Goal: Task Accomplishment & Management: Manage account settings

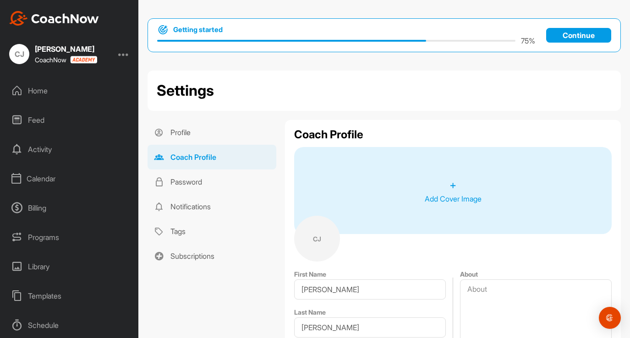
select select "[GEOGRAPHIC_DATA]"
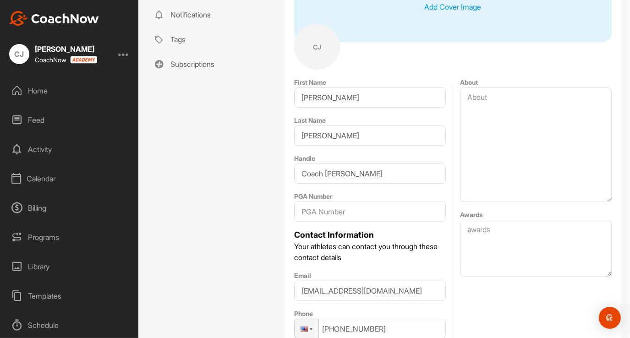
scroll to position [191, 0]
click at [348, 216] on input "PGA Number" at bounding box center [370, 212] width 152 height 20
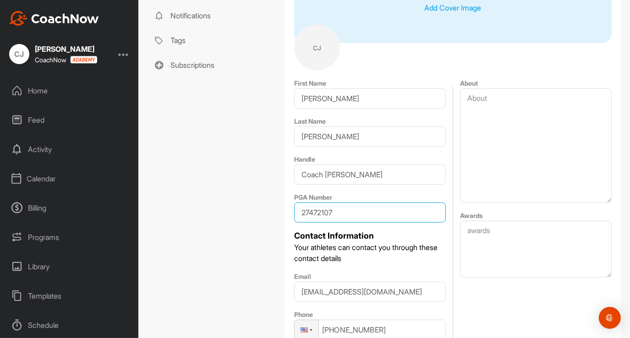
type input "27472107"
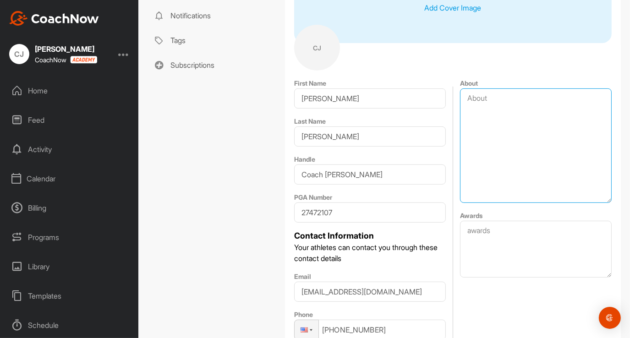
click at [489, 101] on textarea "About" at bounding box center [536, 145] width 152 height 115
type textarea "C"
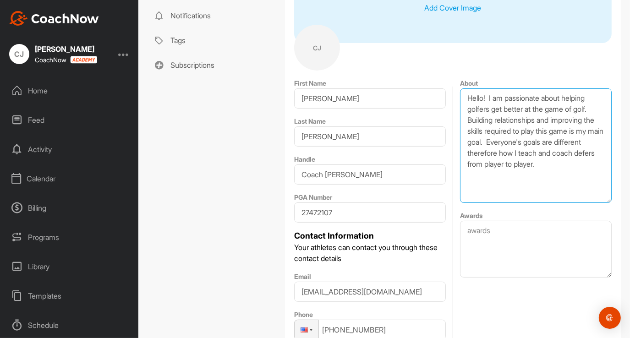
click at [508, 163] on textarea "Hello! I am passionate about helping golfers get better at the game of golf. Bu…" at bounding box center [536, 145] width 152 height 115
click at [591, 167] on textarea "Hello! I am passionate about helping golfers get better at the game of golf. Bu…" at bounding box center [536, 145] width 152 height 115
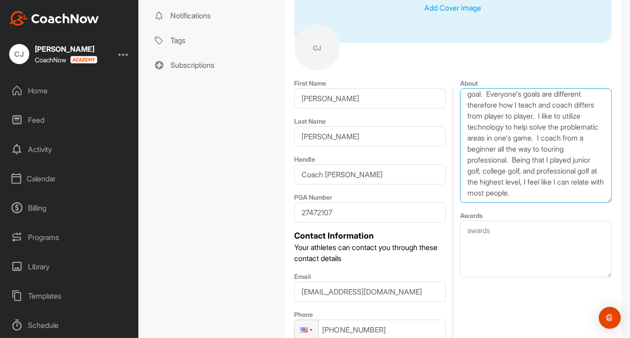
scroll to position [69, 0]
type textarea "Hello! I am passionate about helping golfers get better at the game of golf. Bu…"
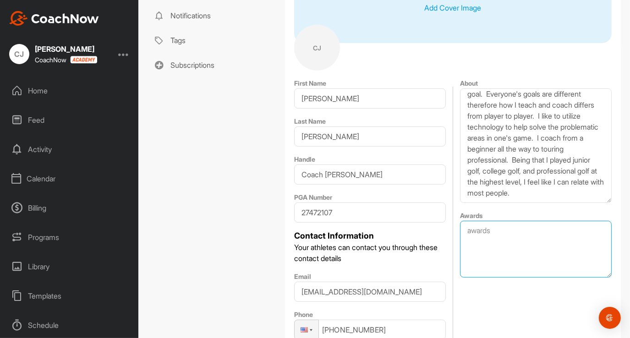
click at [467, 227] on textarea "Awards" at bounding box center [536, 249] width 152 height 57
type textarea "C"
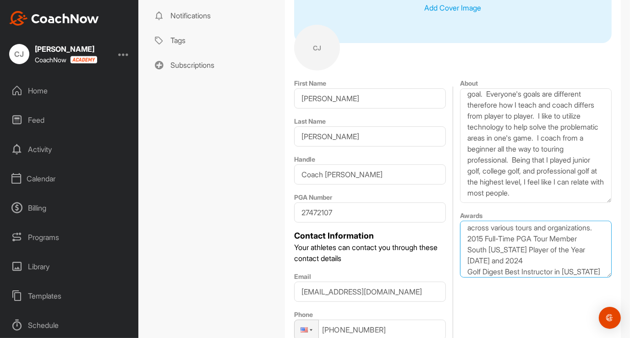
scroll to position [14, 0]
click at [513, 238] on textarea "Over 25 Professional Golf Tour wins across various tours and organizations. 201…" at bounding box center [536, 249] width 152 height 57
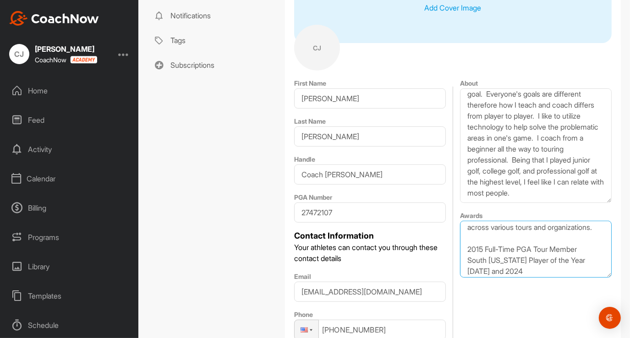
scroll to position [25, 0]
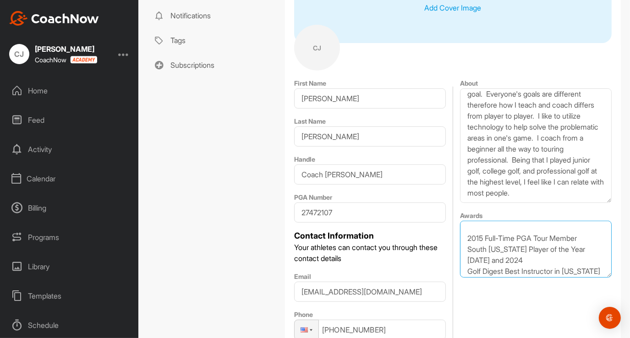
click at [586, 250] on textarea "Over 25 Professional Golf Tour wins across various tours and organizations. 201…" at bounding box center [536, 249] width 152 height 57
click at [465, 237] on textarea "Over 25 Professional Golf Tour wins across various tours and organizations. 201…" at bounding box center [536, 249] width 152 height 57
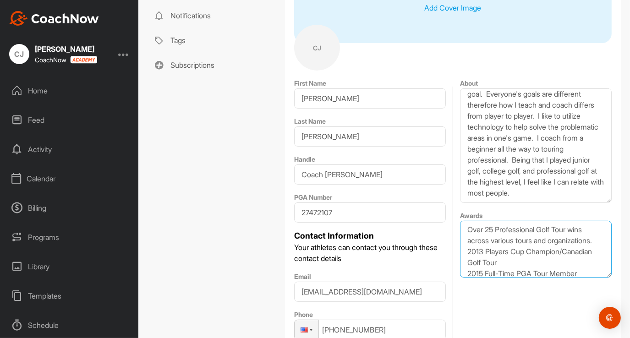
scroll to position [0, 0]
type textarea "Over 25 Professional Golf Tour wins across various tours and organizations. 201…"
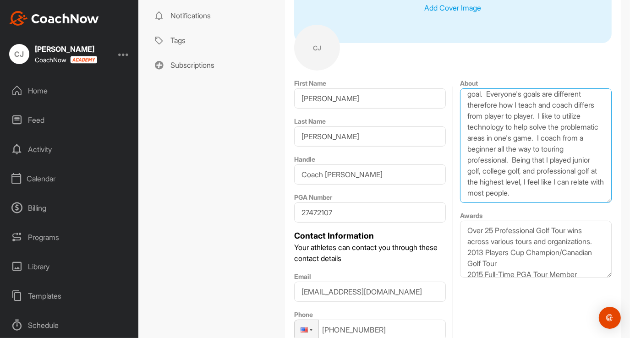
click at [496, 195] on textarea "Hello! I am passionate about helping golfers get better at the game of golf. Bu…" at bounding box center [536, 145] width 152 height 115
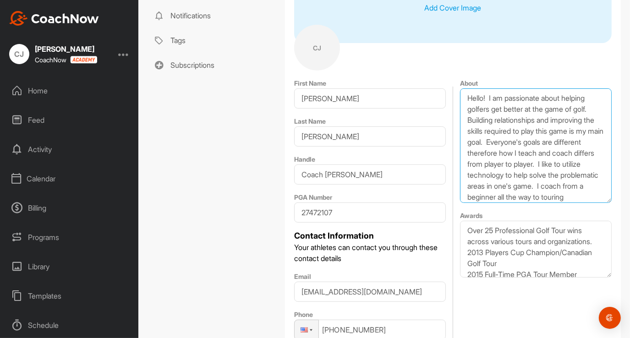
click at [482, 98] on textarea "Hello! I am passionate about helping golfers get better at the game of golf. Bu…" at bounding box center [536, 145] width 152 height 115
click at [502, 110] on textarea "Hello! I am from [GEOGRAPHIC_DATA], IL and live in [GEOGRAPHIC_DATA]. TX with m…" at bounding box center [536, 145] width 152 height 115
click at [510, 119] on textarea "Hello! I am from [GEOGRAPHIC_DATA], IL and live in [GEOGRAPHIC_DATA], [GEOGRAPH…" at bounding box center [536, 145] width 152 height 115
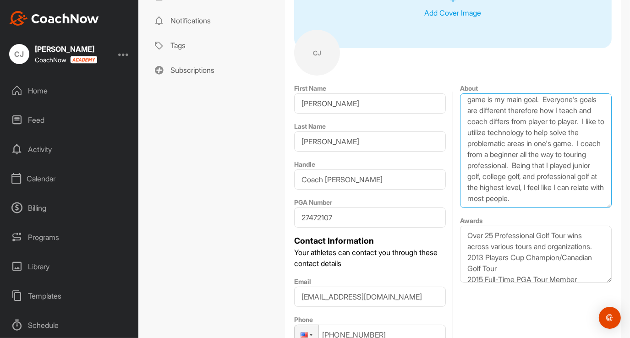
scroll to position [186, 0]
drag, startPoint x: 600, startPoint y: 181, endPoint x: 597, endPoint y: 122, distance: 59.2
click at [597, 122] on textarea "Hello! I am from [GEOGRAPHIC_DATA], IL and live in [GEOGRAPHIC_DATA], [GEOGRAPH…" at bounding box center [536, 151] width 152 height 115
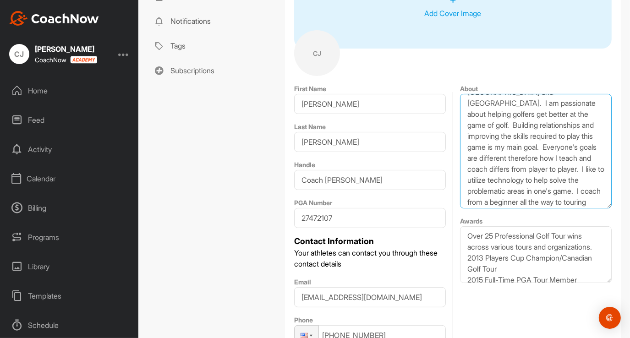
scroll to position [114, 0]
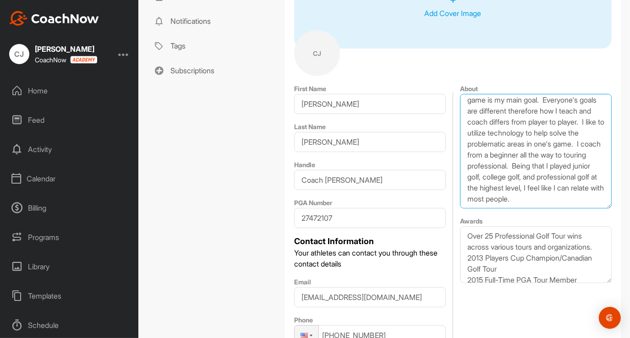
drag, startPoint x: 463, startPoint y: 102, endPoint x: 560, endPoint y: 202, distance: 139.0
click at [560, 202] on textarea "Hello! I am from [GEOGRAPHIC_DATA], IL and live in [GEOGRAPHIC_DATA], [GEOGRAPH…" at bounding box center [536, 151] width 152 height 115
type textarea "Hello! I am from [GEOGRAPHIC_DATA], IL and live in [GEOGRAPHIC_DATA], [GEOGRAPH…"
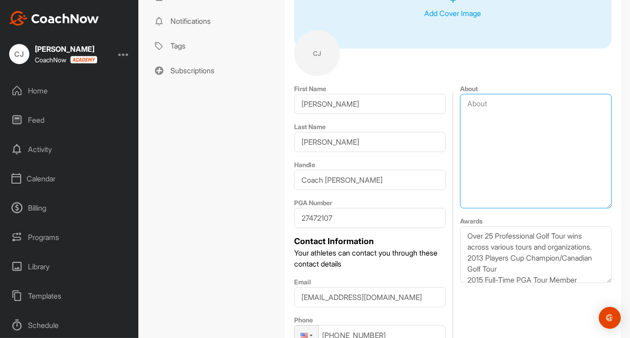
scroll to position [0, 0]
paste textarea "Hello! I'm originally from [GEOGRAPHIC_DATA], [GEOGRAPHIC_DATA] and now live in…"
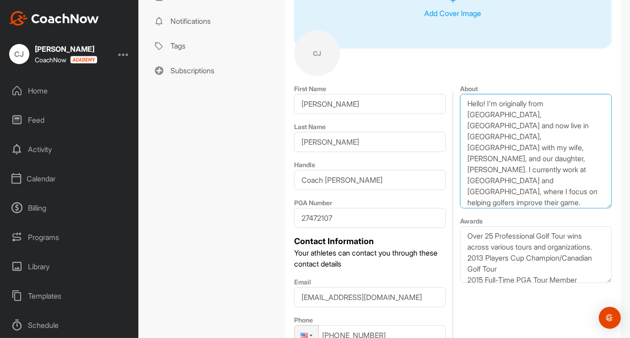
scroll to position [230, 0]
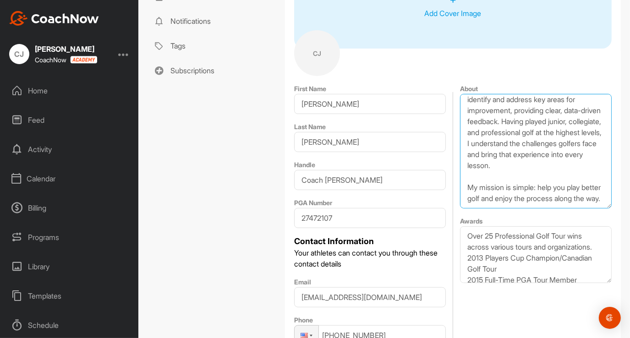
click at [468, 175] on textarea "Hello! I'm originally from [GEOGRAPHIC_DATA], [GEOGRAPHIC_DATA] and now live in…" at bounding box center [536, 151] width 152 height 115
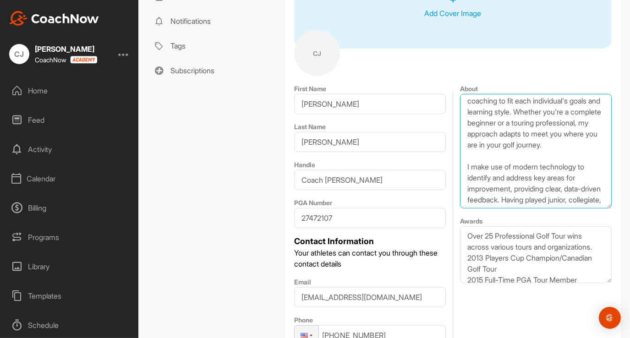
scroll to position [145, 0]
click at [464, 147] on textarea "Hello! I'm originally from [GEOGRAPHIC_DATA], [GEOGRAPHIC_DATA] and now live in…" at bounding box center [536, 151] width 152 height 115
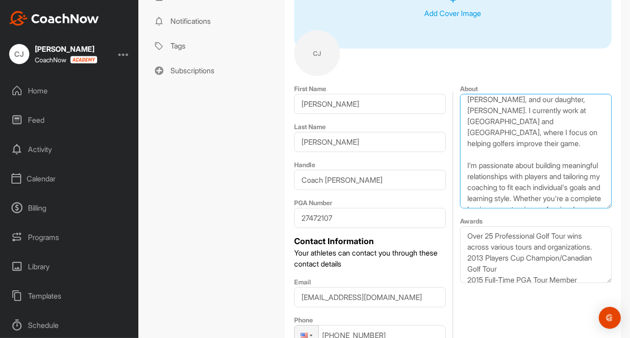
scroll to position [39, 0]
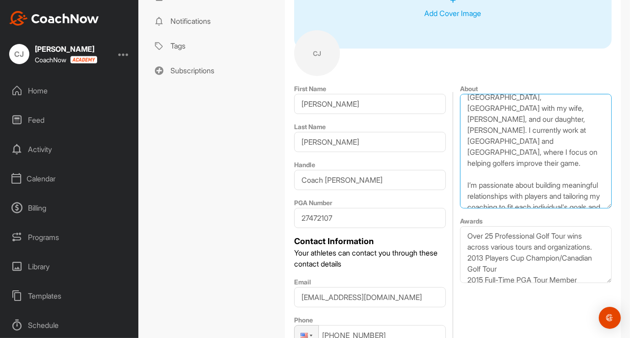
click at [464, 142] on textarea "Hello! I'm originally from [GEOGRAPHIC_DATA], [GEOGRAPHIC_DATA] and now live in…" at bounding box center [536, 151] width 152 height 115
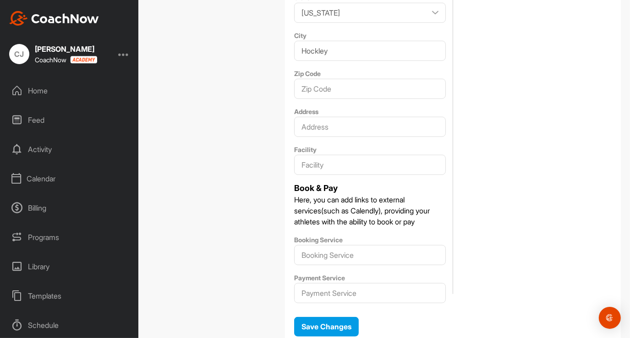
scroll to position [620, 0]
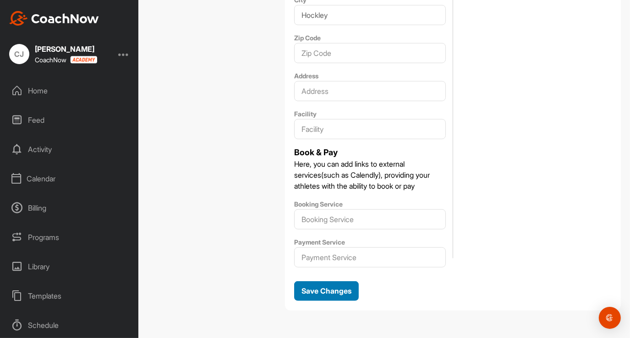
type textarea "Hello! I'm originally from [GEOGRAPHIC_DATA], [GEOGRAPHIC_DATA] and now live in…"
click at [312, 288] on span "Save Changes" at bounding box center [326, 290] width 50 height 9
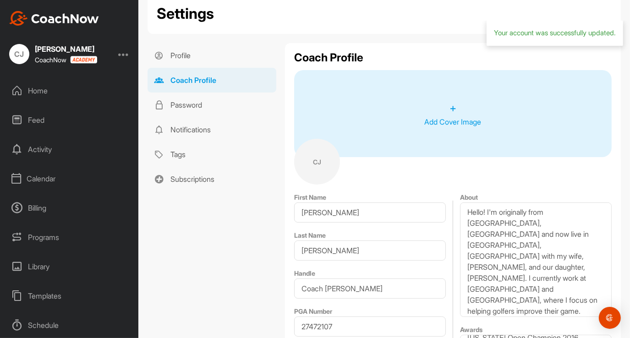
scroll to position [0, 0]
